Goal: Transaction & Acquisition: Purchase product/service

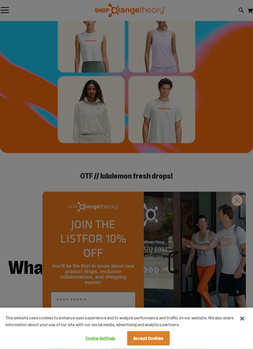
scroll to position [40, 0]
click at [240, 238] on div at bounding box center [126, 174] width 253 height 349
click at [236, 244] on div at bounding box center [126, 174] width 253 height 349
click at [247, 326] on button "Close" at bounding box center [242, 318] width 15 height 15
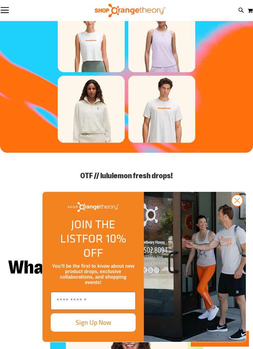
click at [237, 206] on circle "Close dialog" at bounding box center [237, 200] width 11 height 11
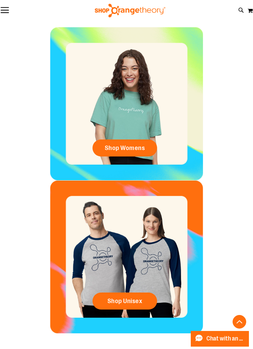
scroll to position [308, 0]
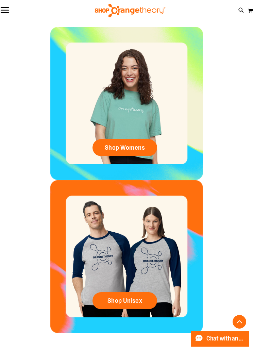
click at [131, 151] on span "Shop Womens" at bounding box center [125, 147] width 40 height 7
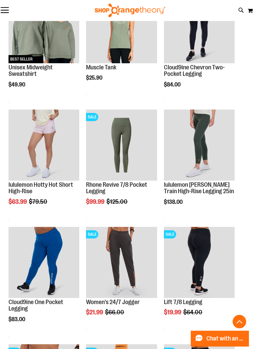
scroll to position [129, 0]
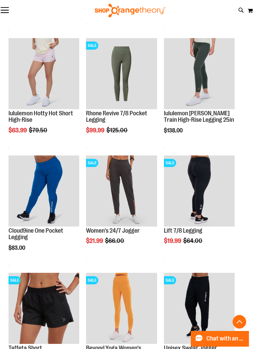
scroll to position [202, 0]
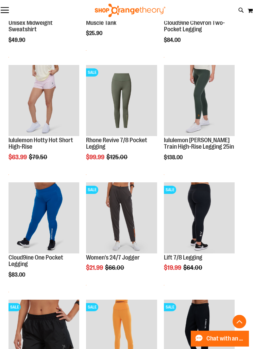
scroll to position [171, 0]
click at [41, 94] on img "product" at bounding box center [44, 100] width 71 height 71
click at [41, 103] on img "product" at bounding box center [44, 100] width 71 height 71
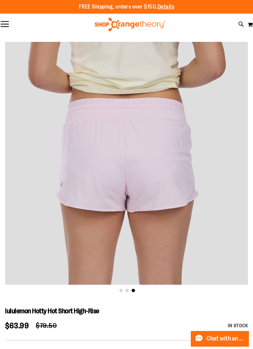
click at [244, 20] on div at bounding box center [129, 25] width 253 height 14
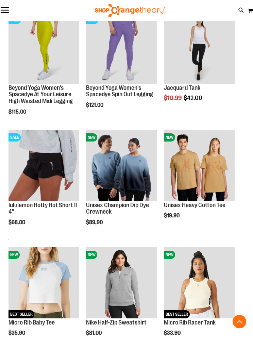
scroll to position [928, 0]
